Goal: Task Accomplishment & Management: Use online tool/utility

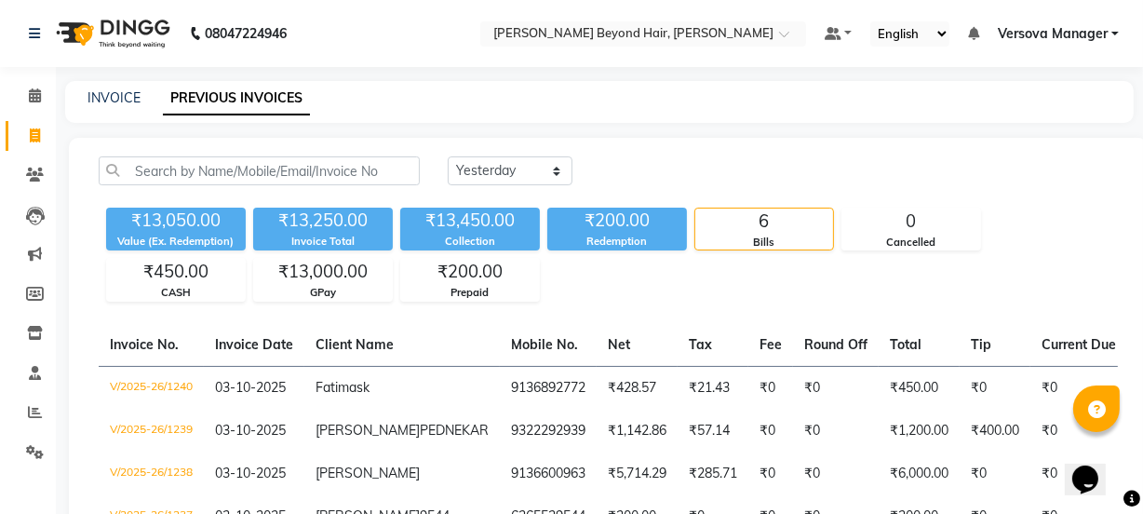
click at [617, 307] on div "[DATE] [DATE] Custom Range ₹13,050.00 Value (Ex. Redemption) ₹13,250.00 Invoice…" at bounding box center [608, 417] width 1078 height 559
click at [515, 175] on select "[DATE] [DATE] Custom Range" at bounding box center [510, 170] width 125 height 29
select select "range"
click at [448, 156] on select "[DATE] [DATE] Custom Range" at bounding box center [510, 170] width 125 height 29
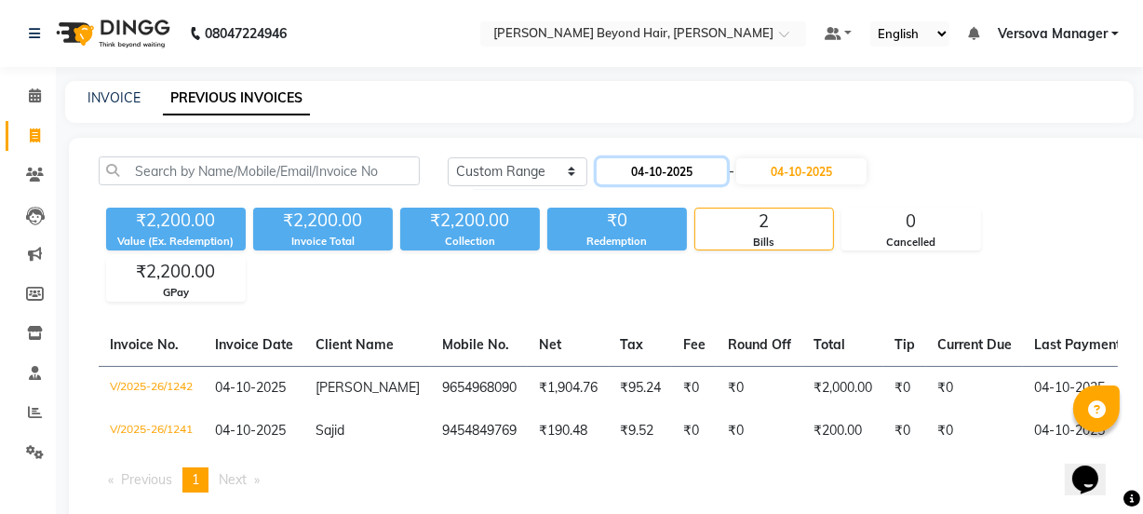
click at [689, 158] on input "04-10-2025" at bounding box center [661, 171] width 130 height 26
select select "10"
select select "2025"
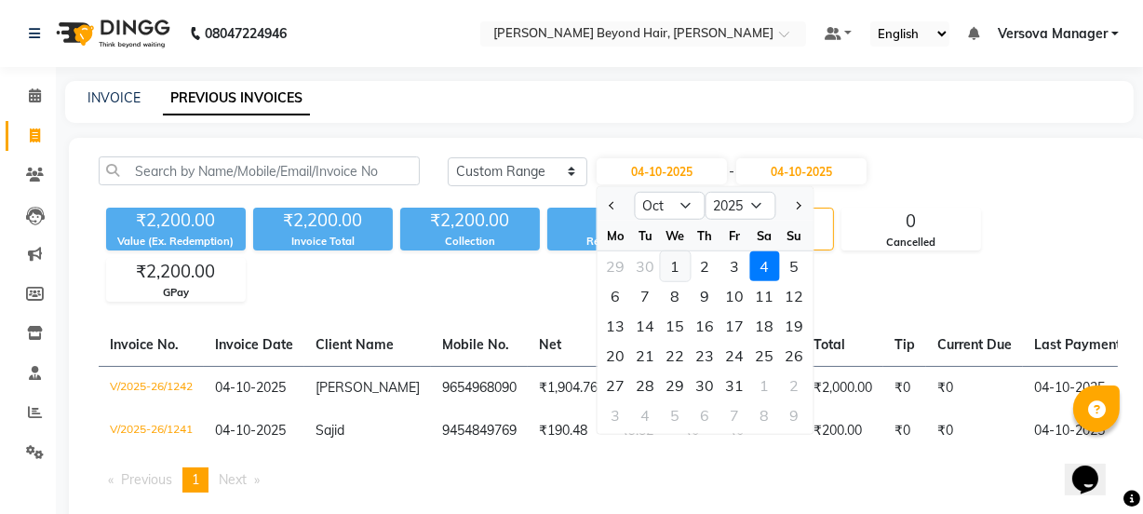
click at [677, 265] on div "1" at bounding box center [676, 266] width 30 height 30
type input "01-10-2025"
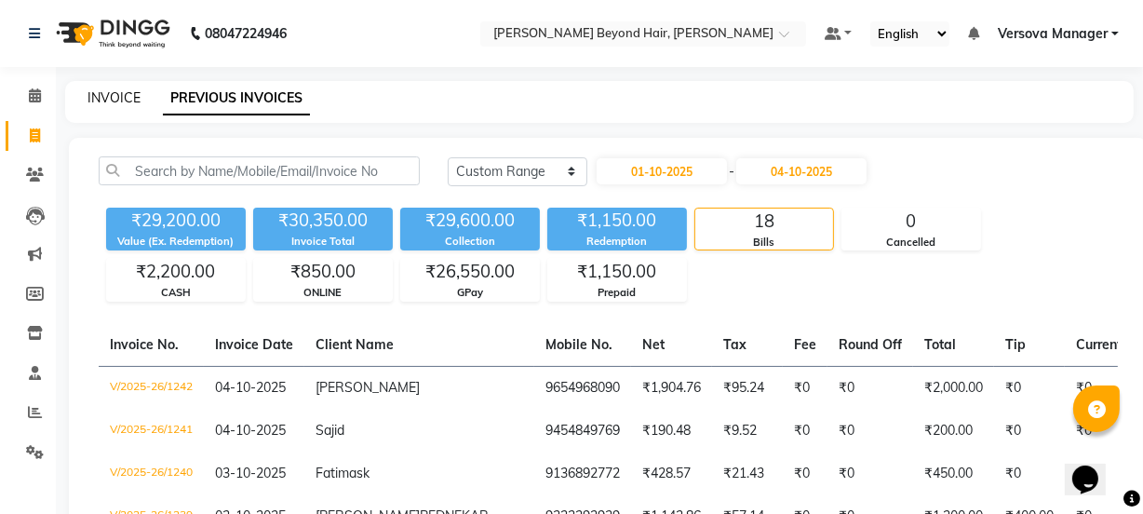
click at [116, 101] on link "INVOICE" at bounding box center [113, 97] width 53 height 17
select select "6352"
select select "service"
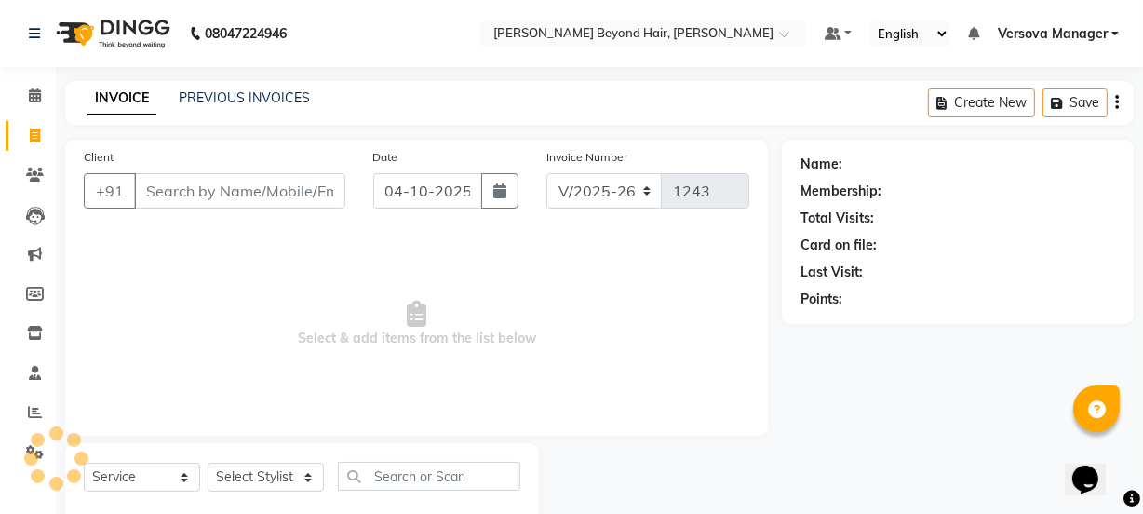
scroll to position [47, 0]
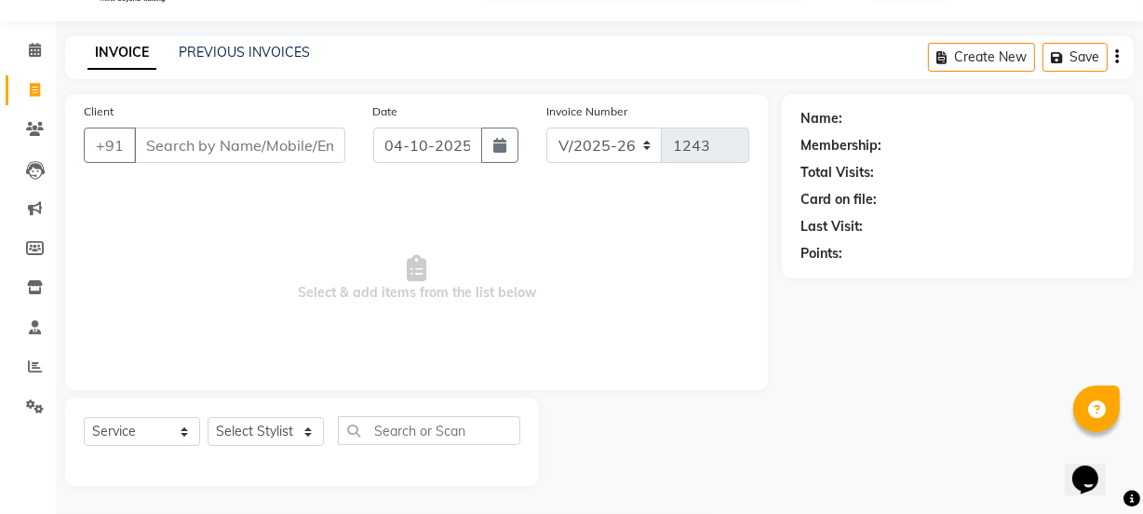
select select "48071"
